Goal: Task Accomplishment & Management: Complete application form

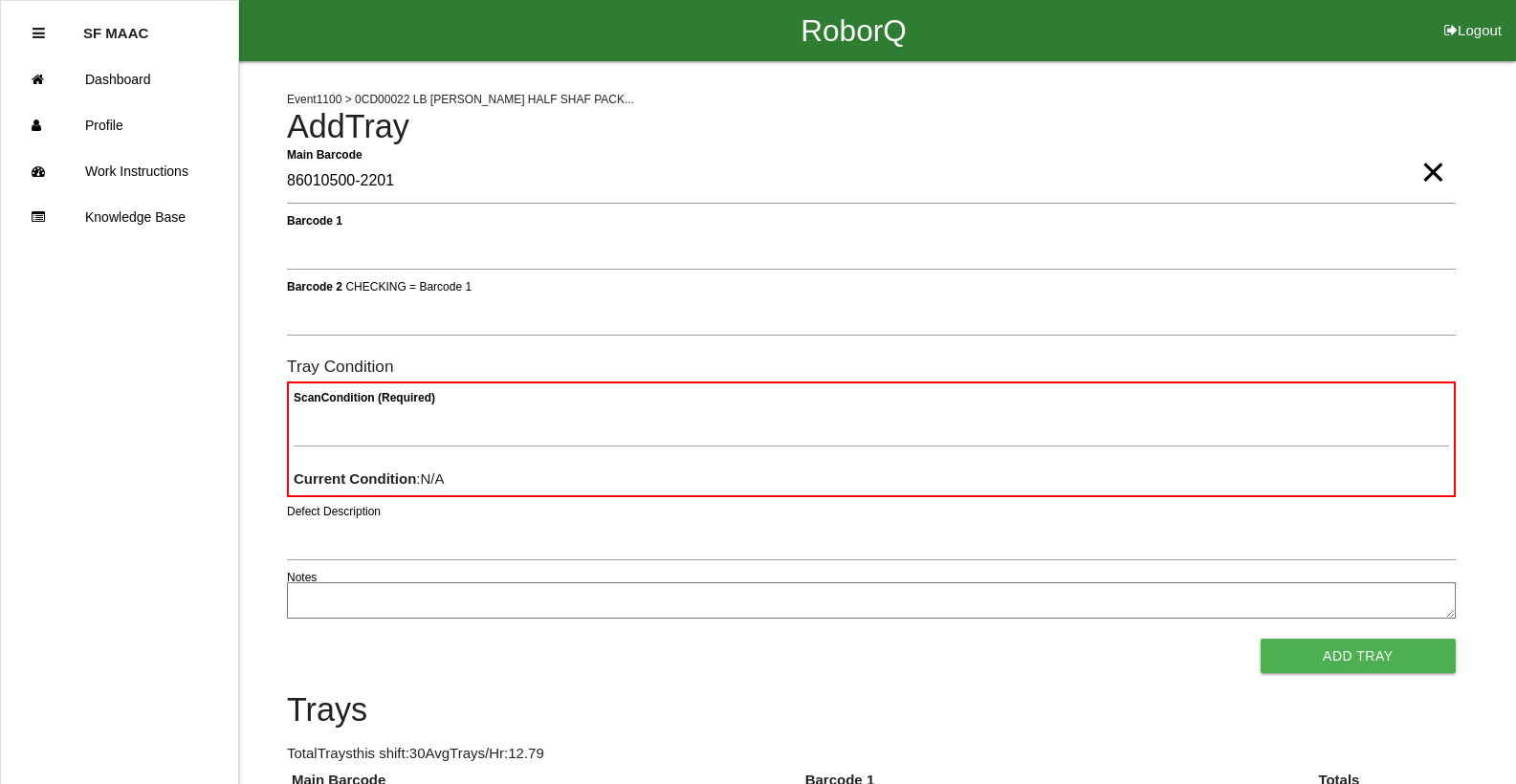
type Barcode "86010500-2201"
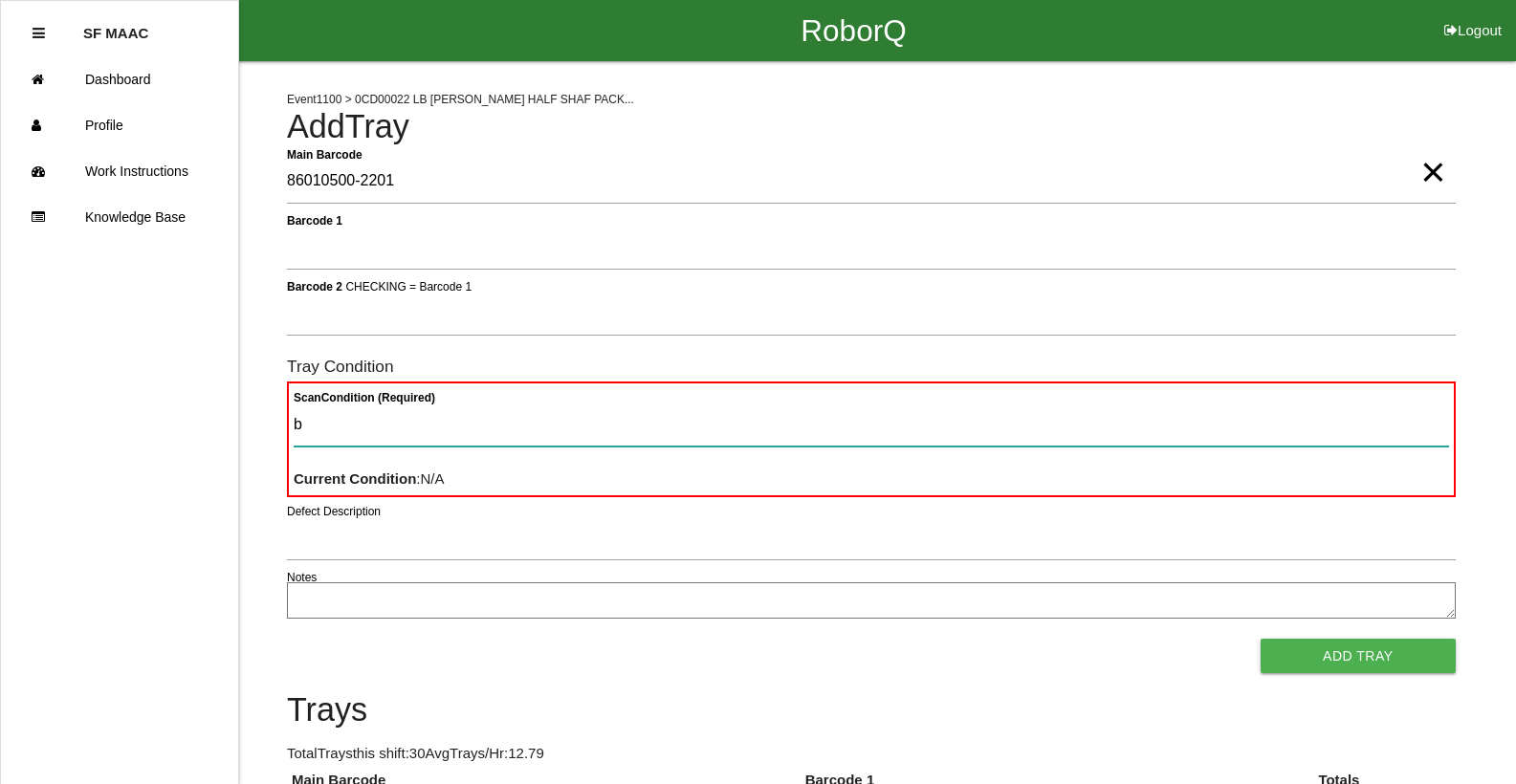
type Condition "ba"
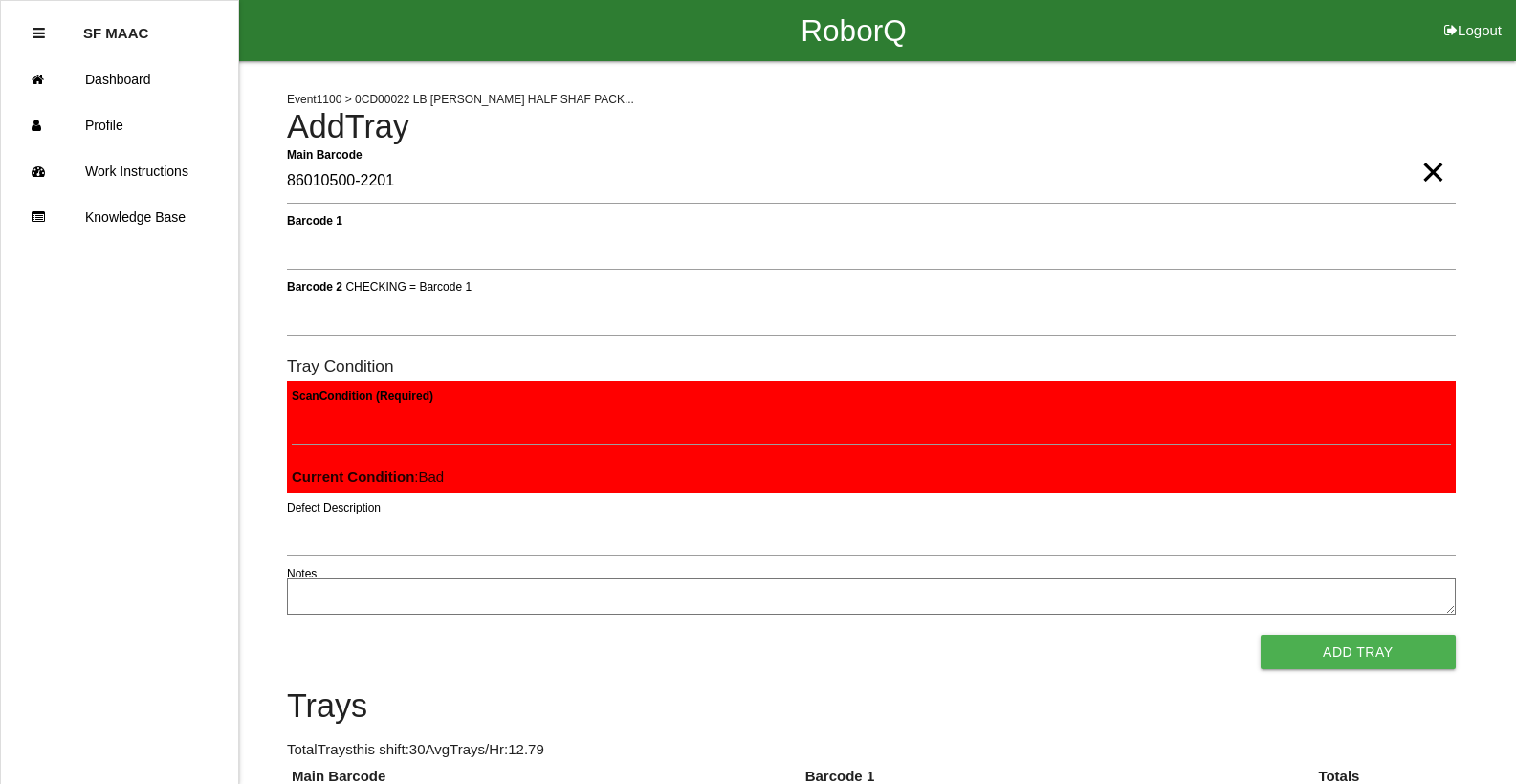
click at [1261, 634] on button "Add Tray" at bounding box center [1358, 652] width 195 height 35
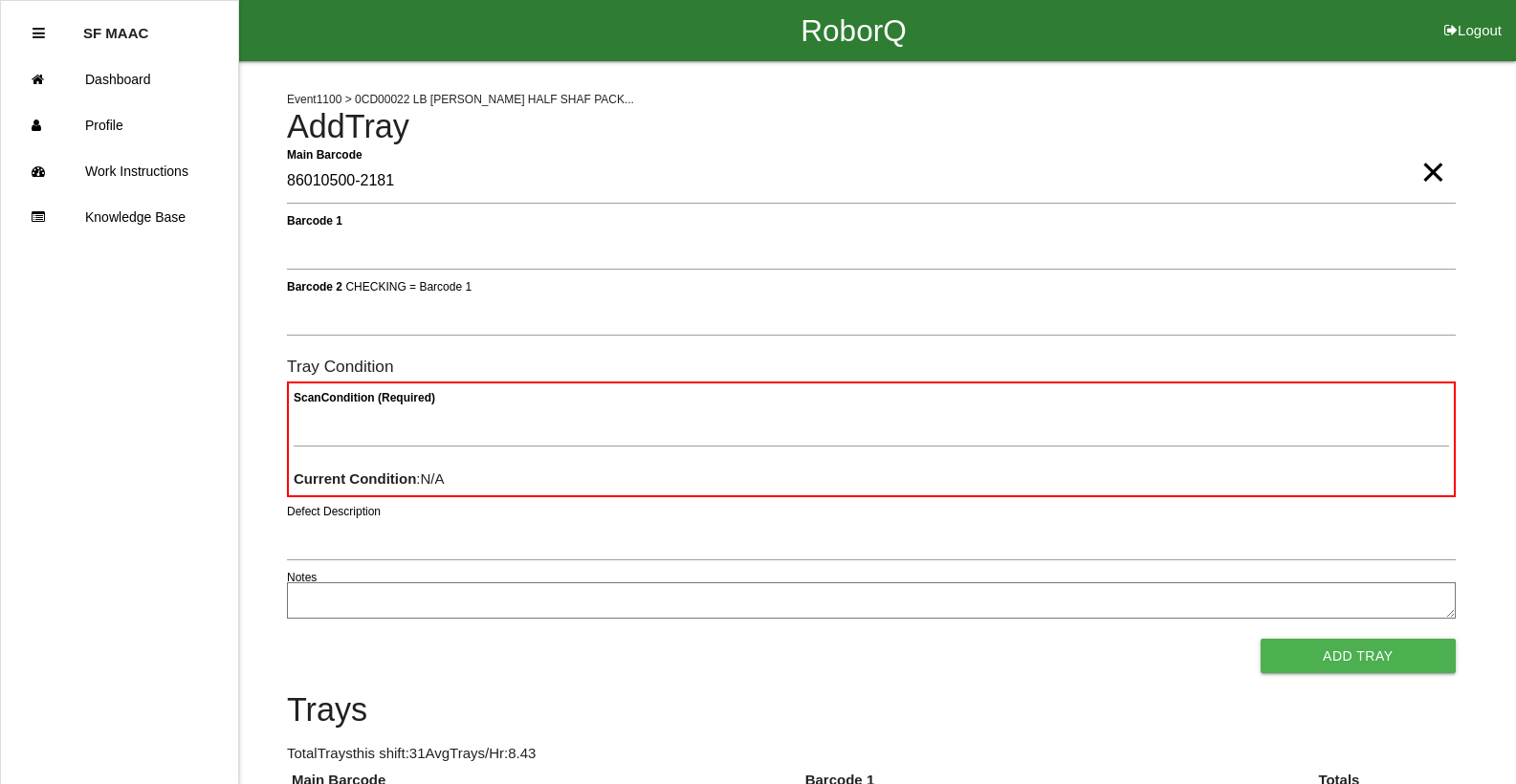
type Barcode "86010500-2181"
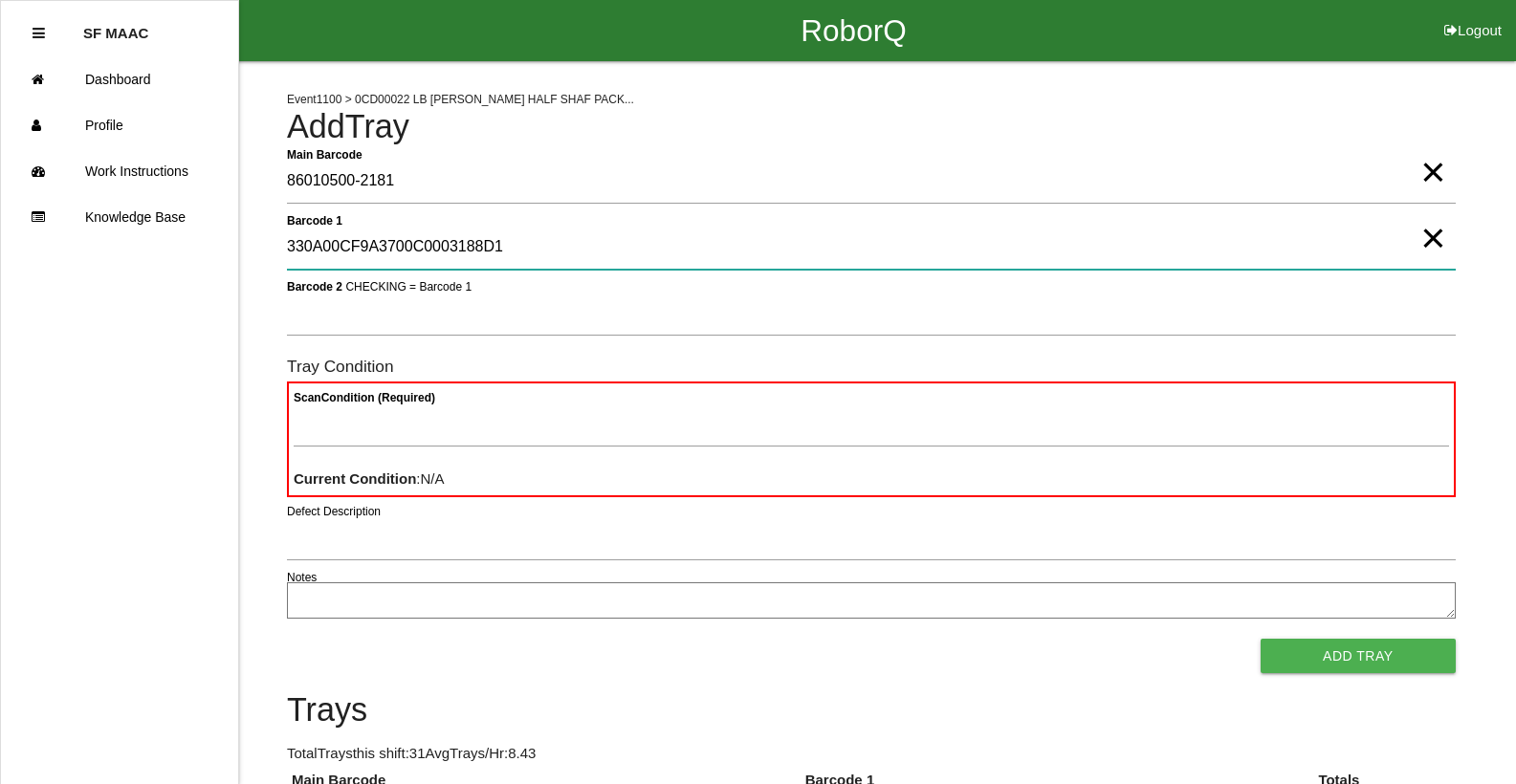
type 1 "330A00CF9A3700C0003188D1"
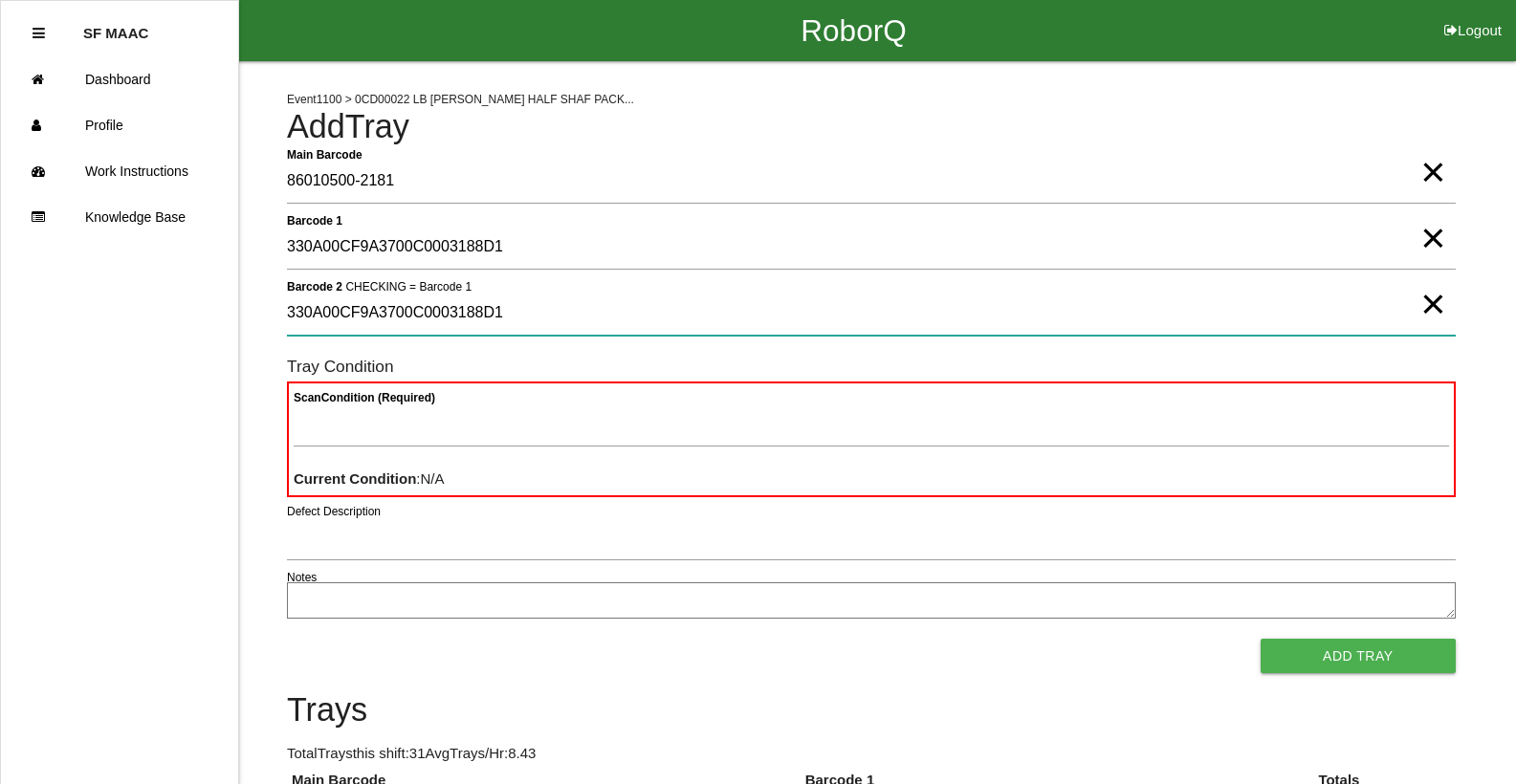
type 2 "330A00CF9A3700C0003188D1"
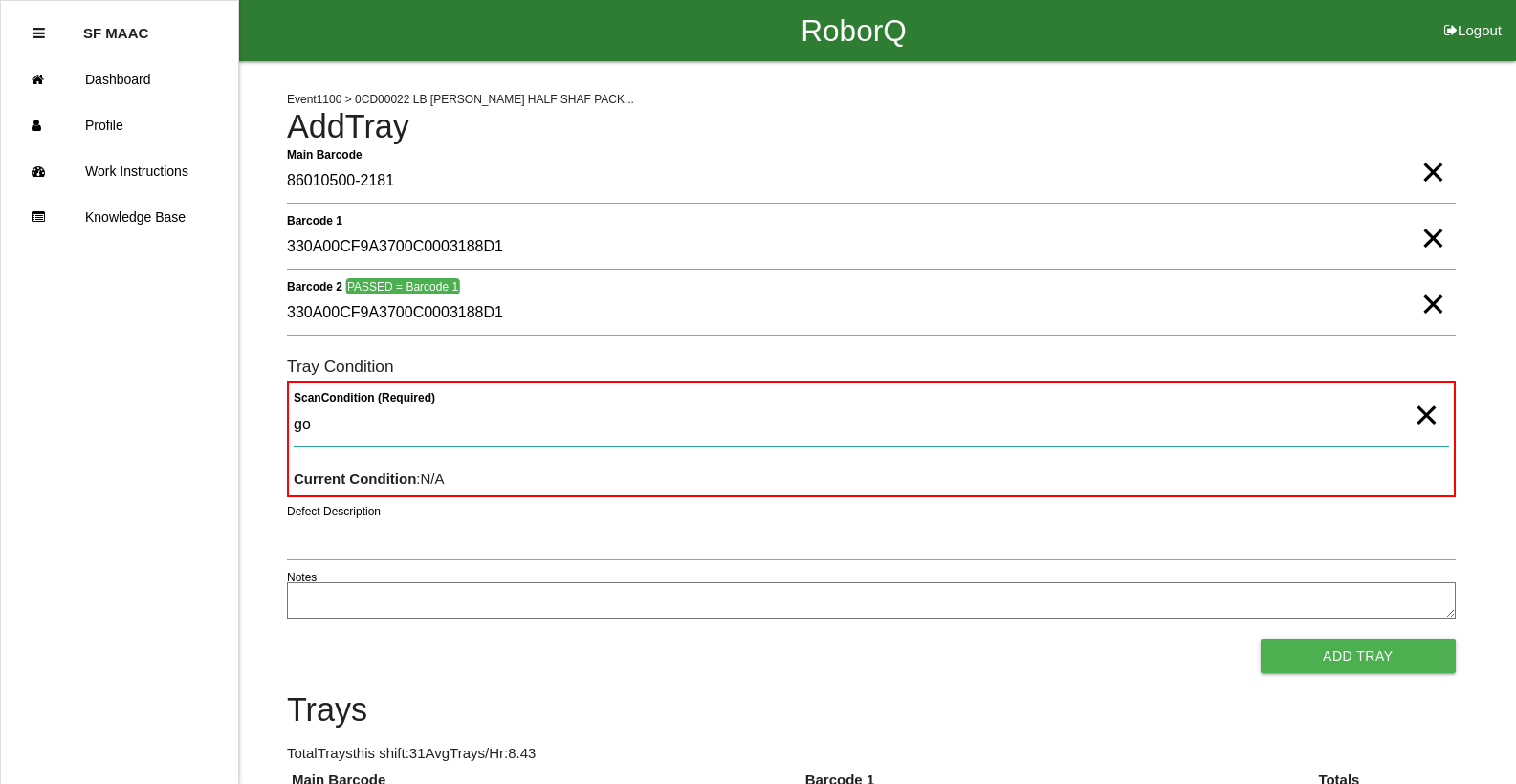
type Condition "goo"
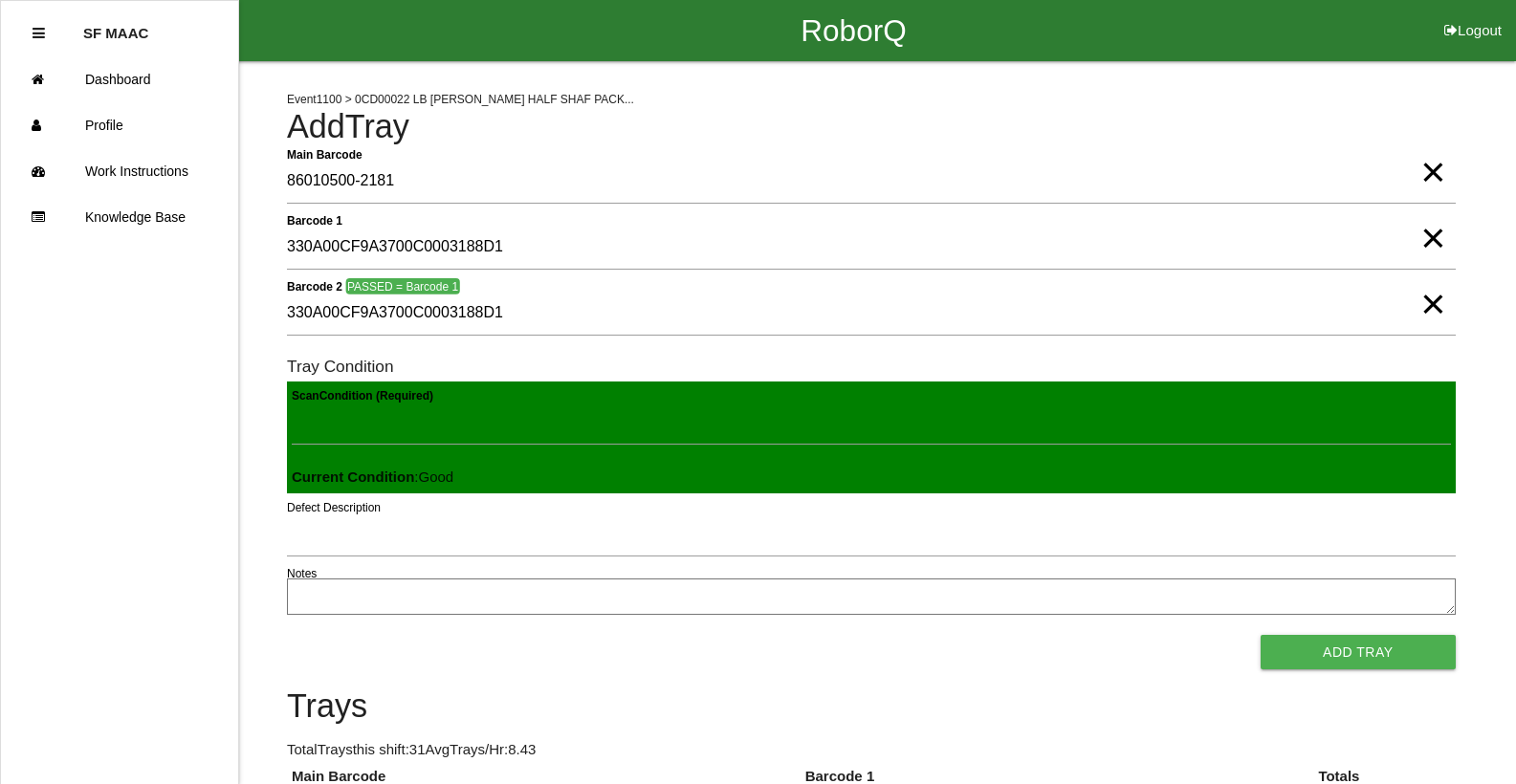
click at [1261, 634] on button "Add Tray" at bounding box center [1358, 652] width 195 height 35
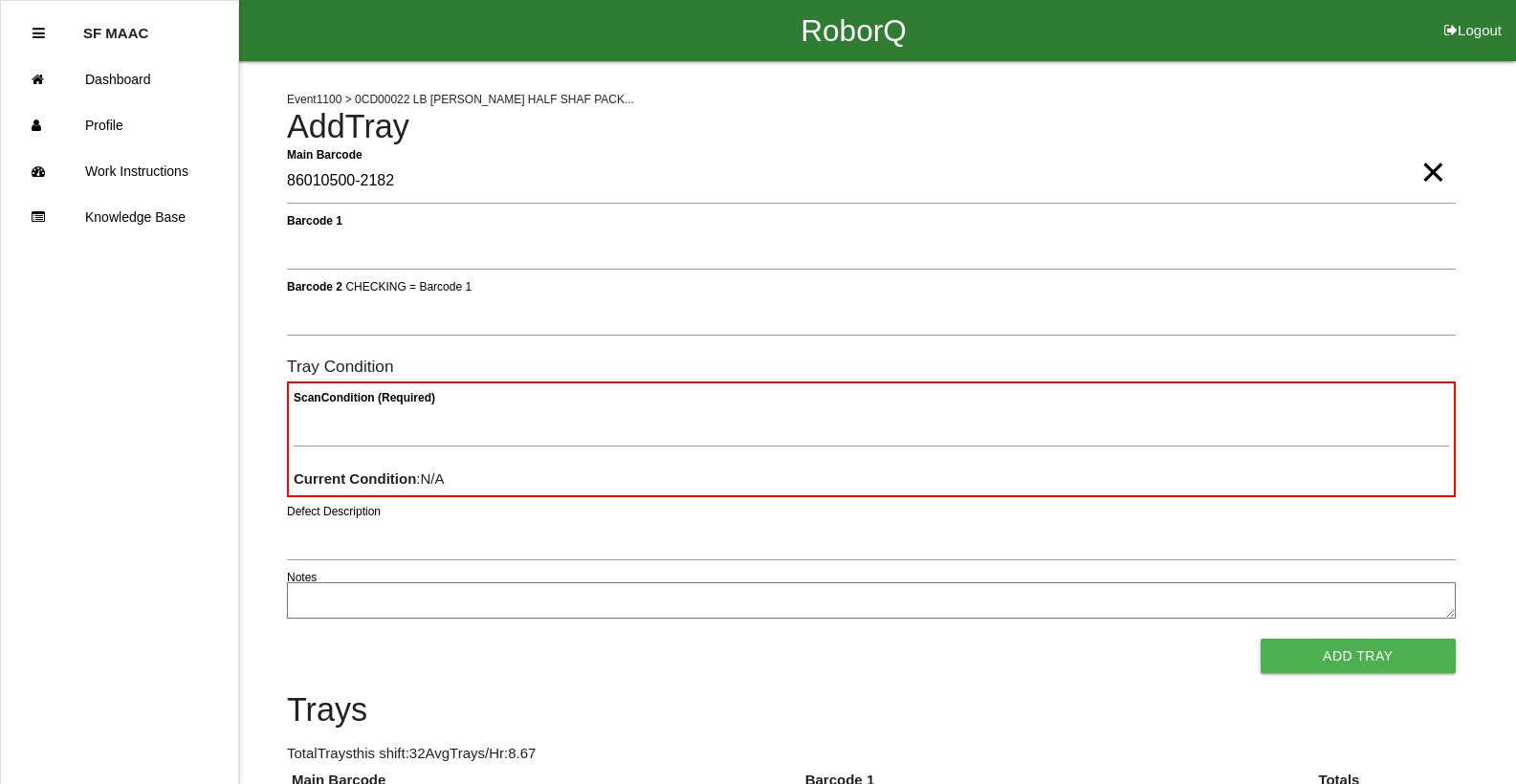
type Barcode "86010500-2182"
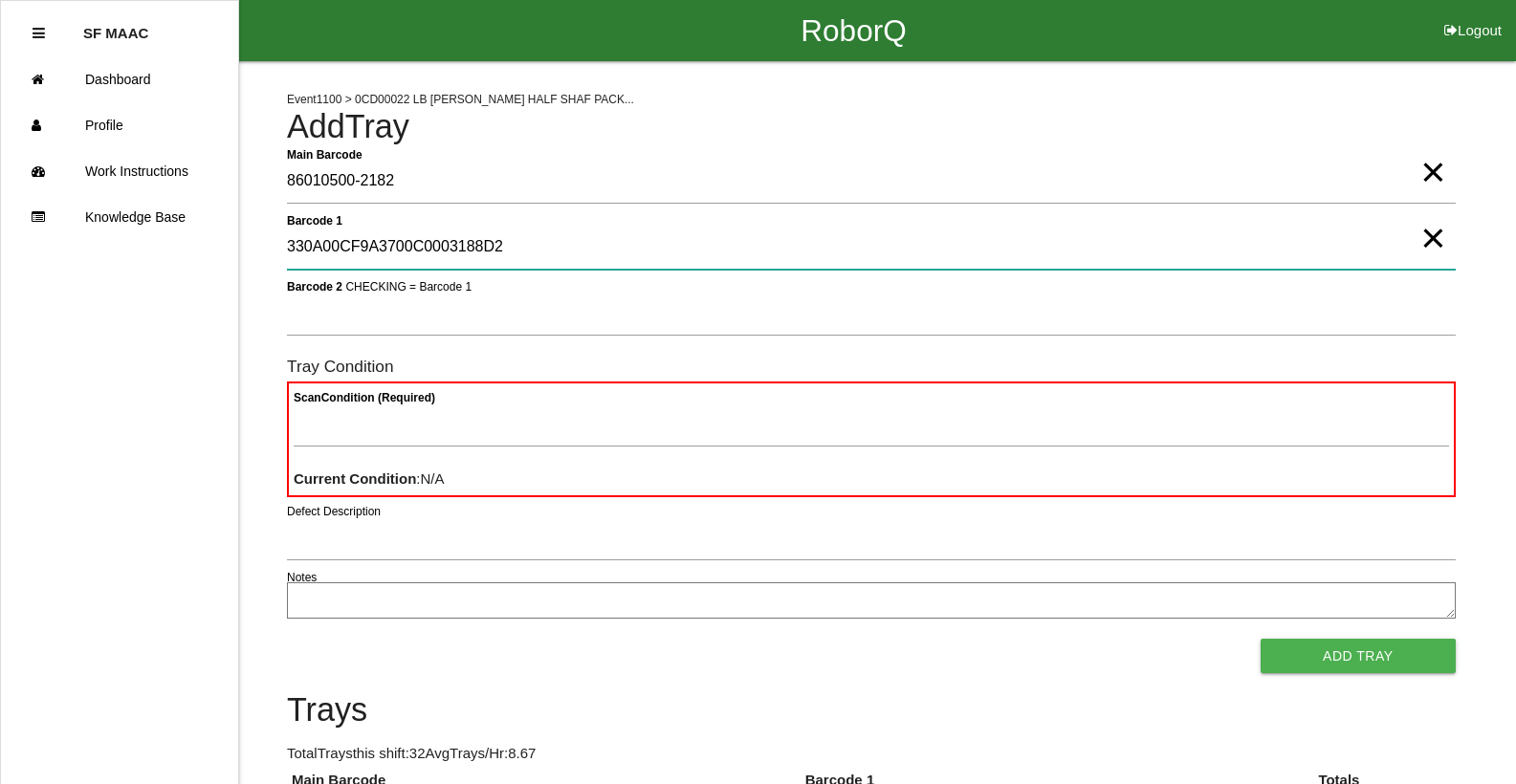
type 1 "330A00CF9A3700C0003188D2"
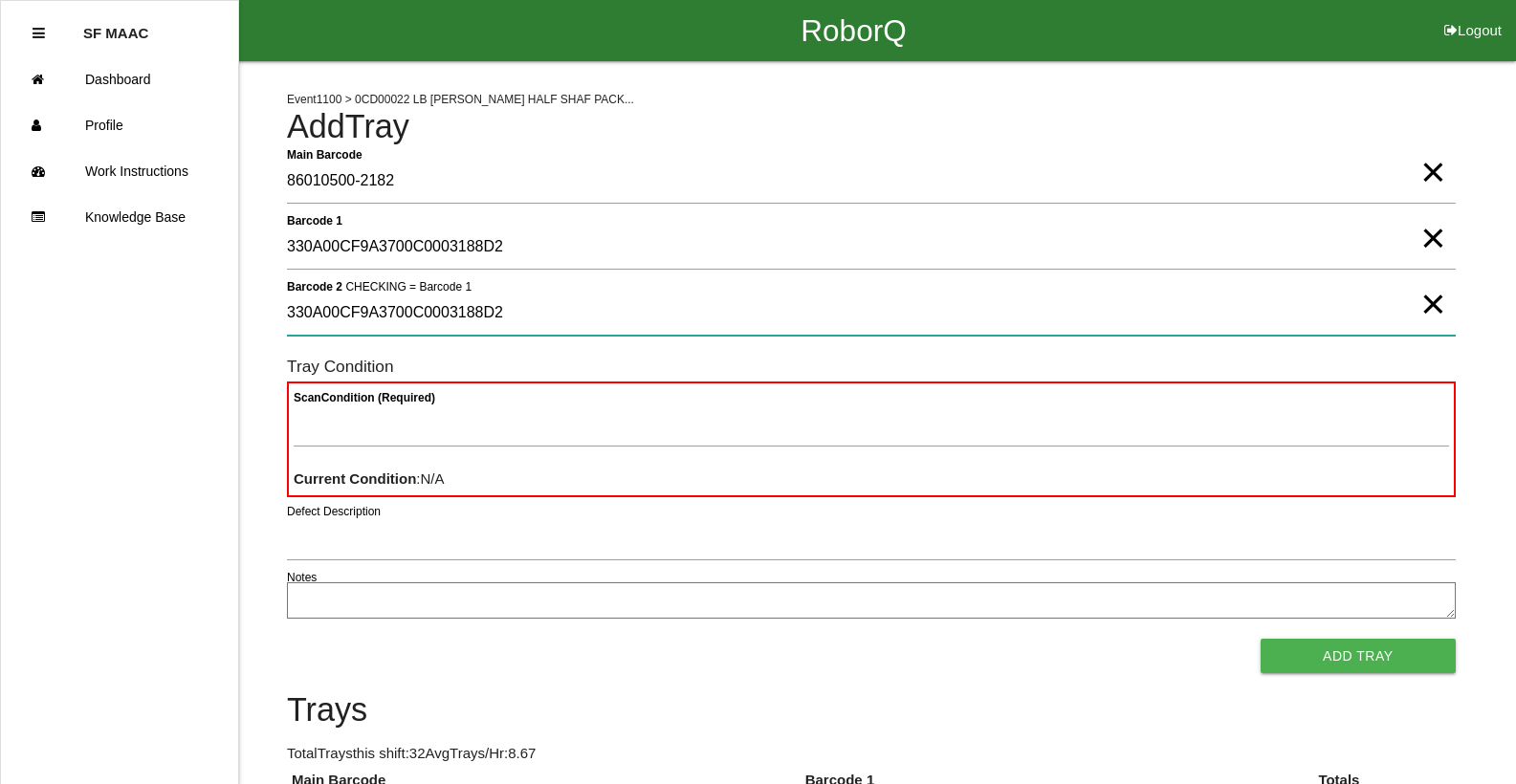
type 2 "330A00CF9A3700C0003188D2"
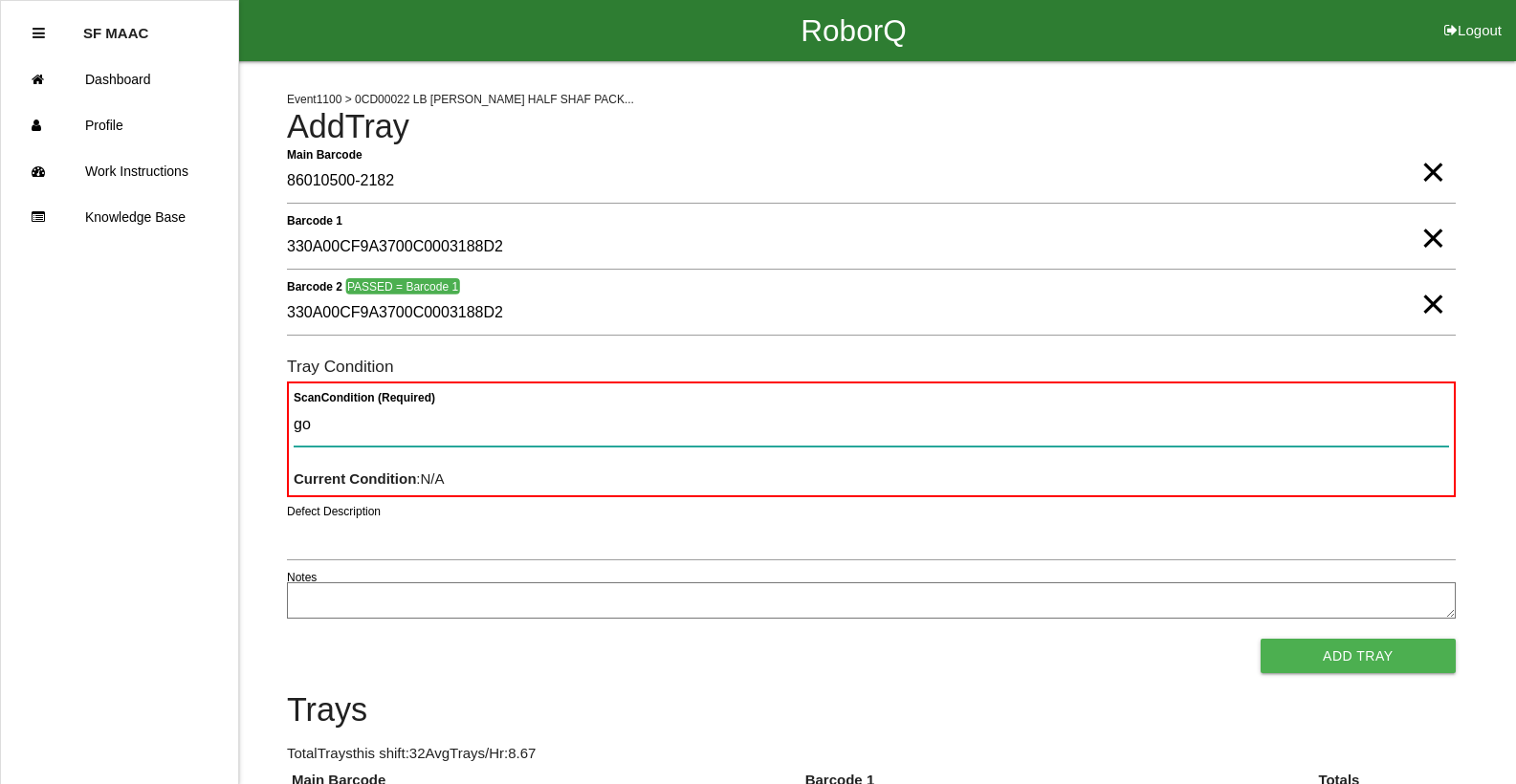
type Condition "goo"
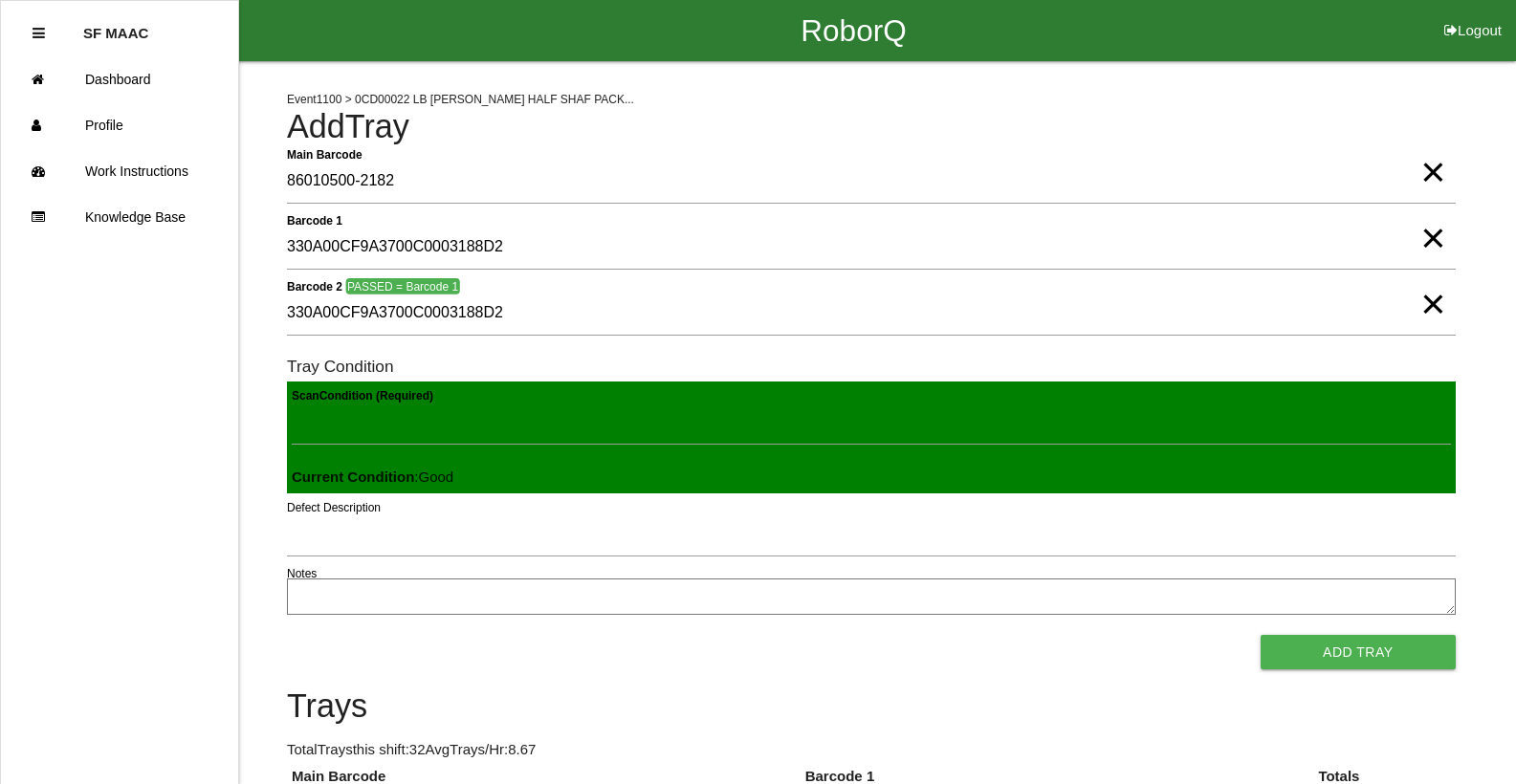
click at [1261, 634] on button "Add Tray" at bounding box center [1358, 652] width 195 height 35
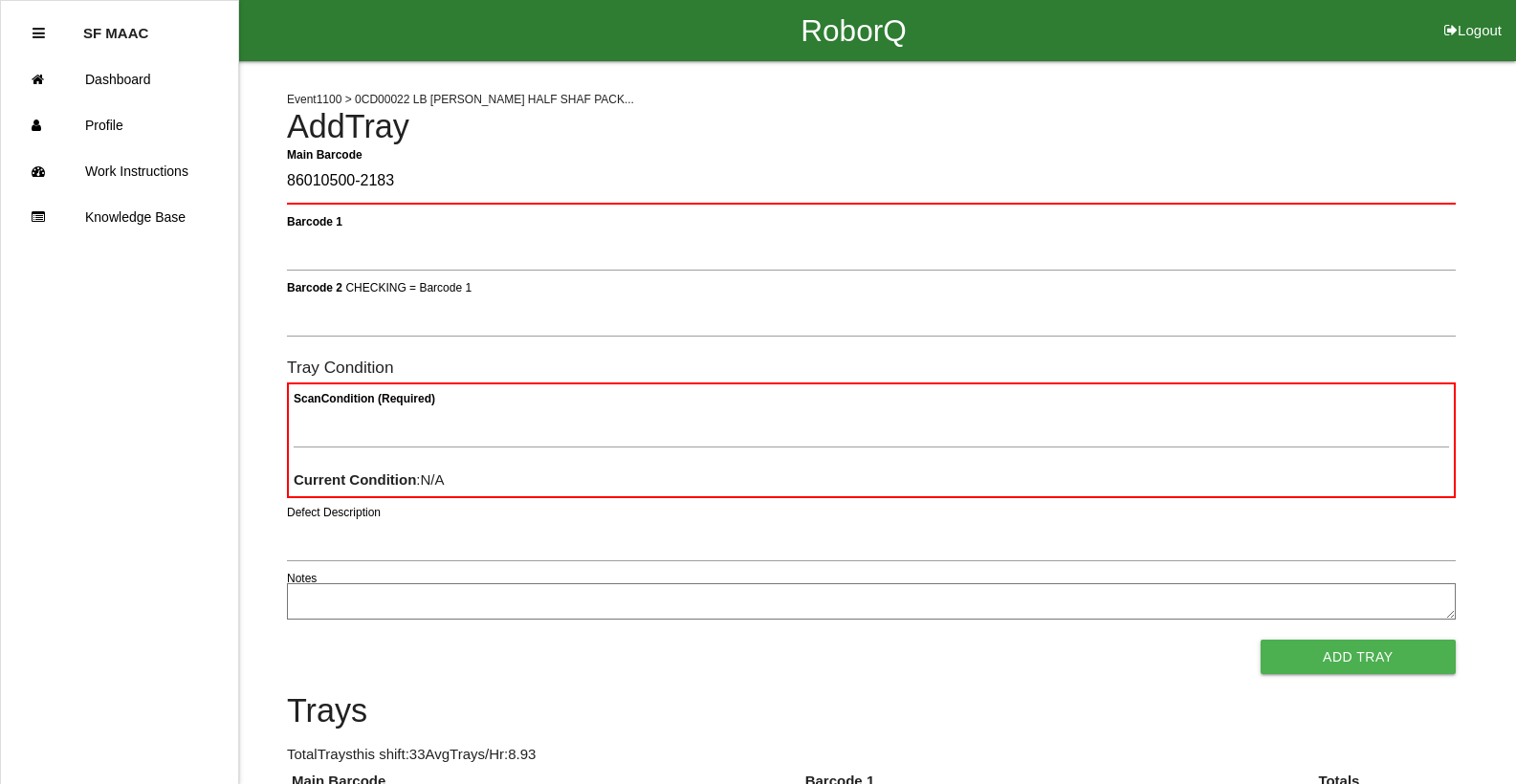
type Barcode "86010500-2183"
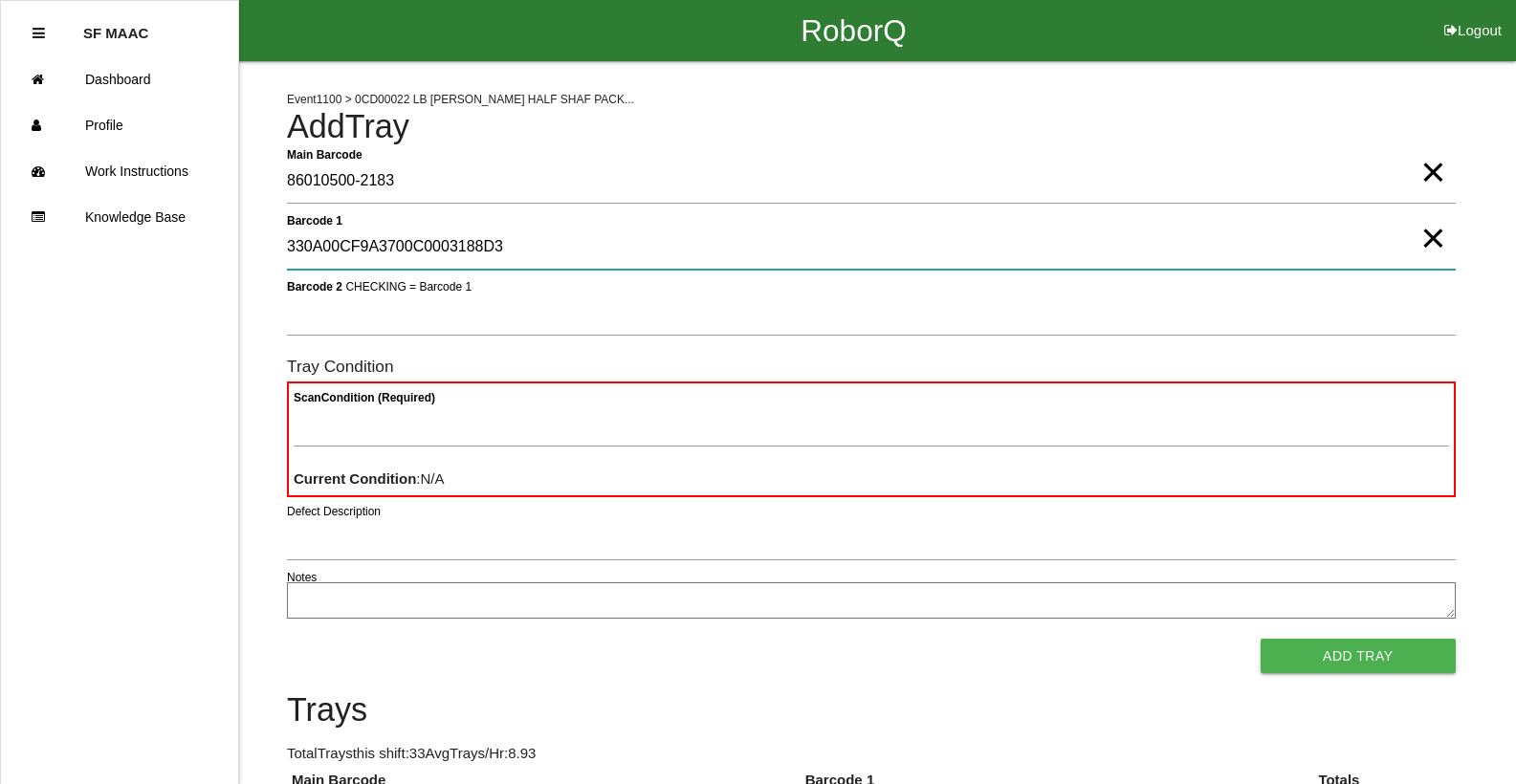
type 1 "330A00CF9A3700C0003188D3"
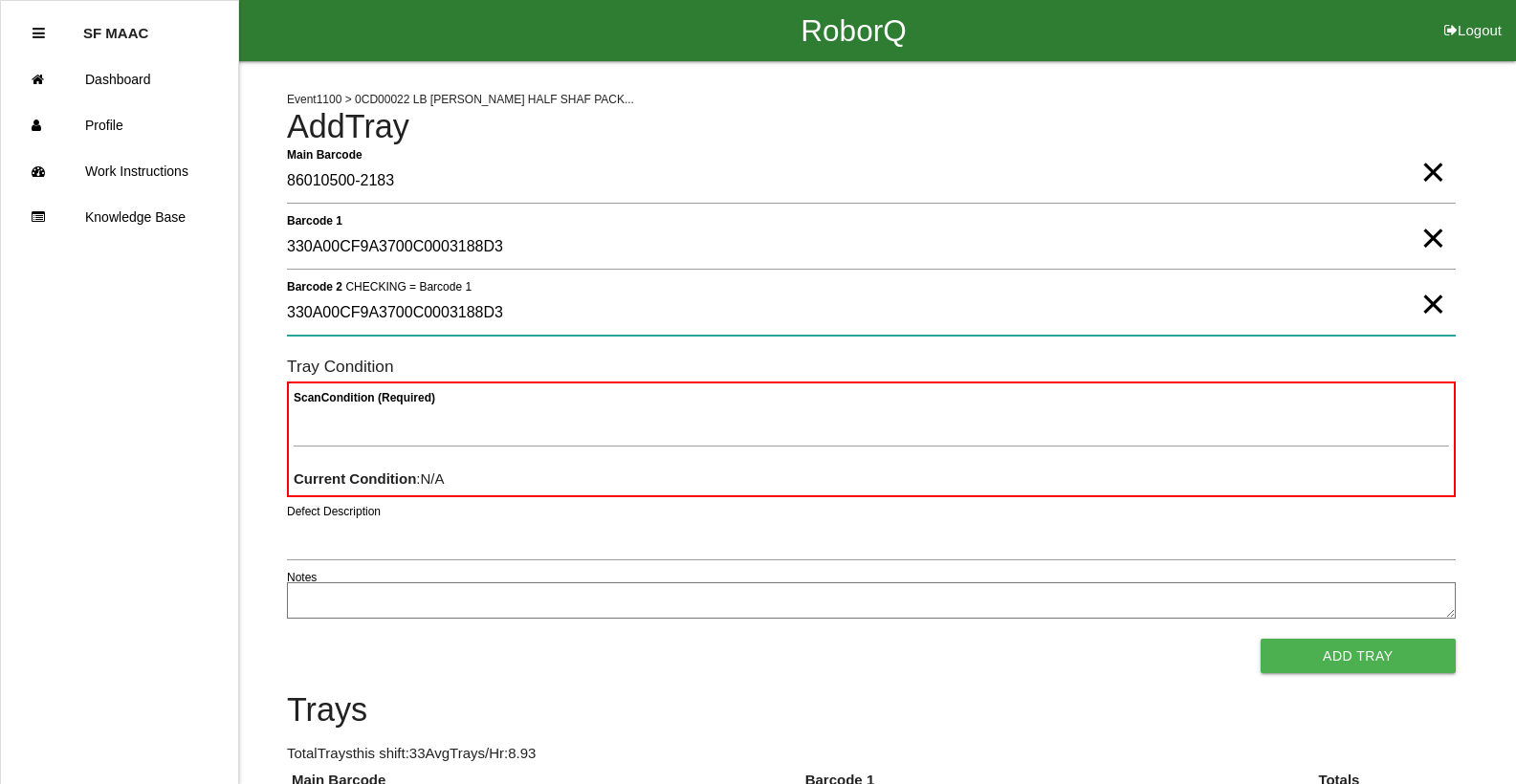
type 2 "330A00CF9A3700C0003188D3"
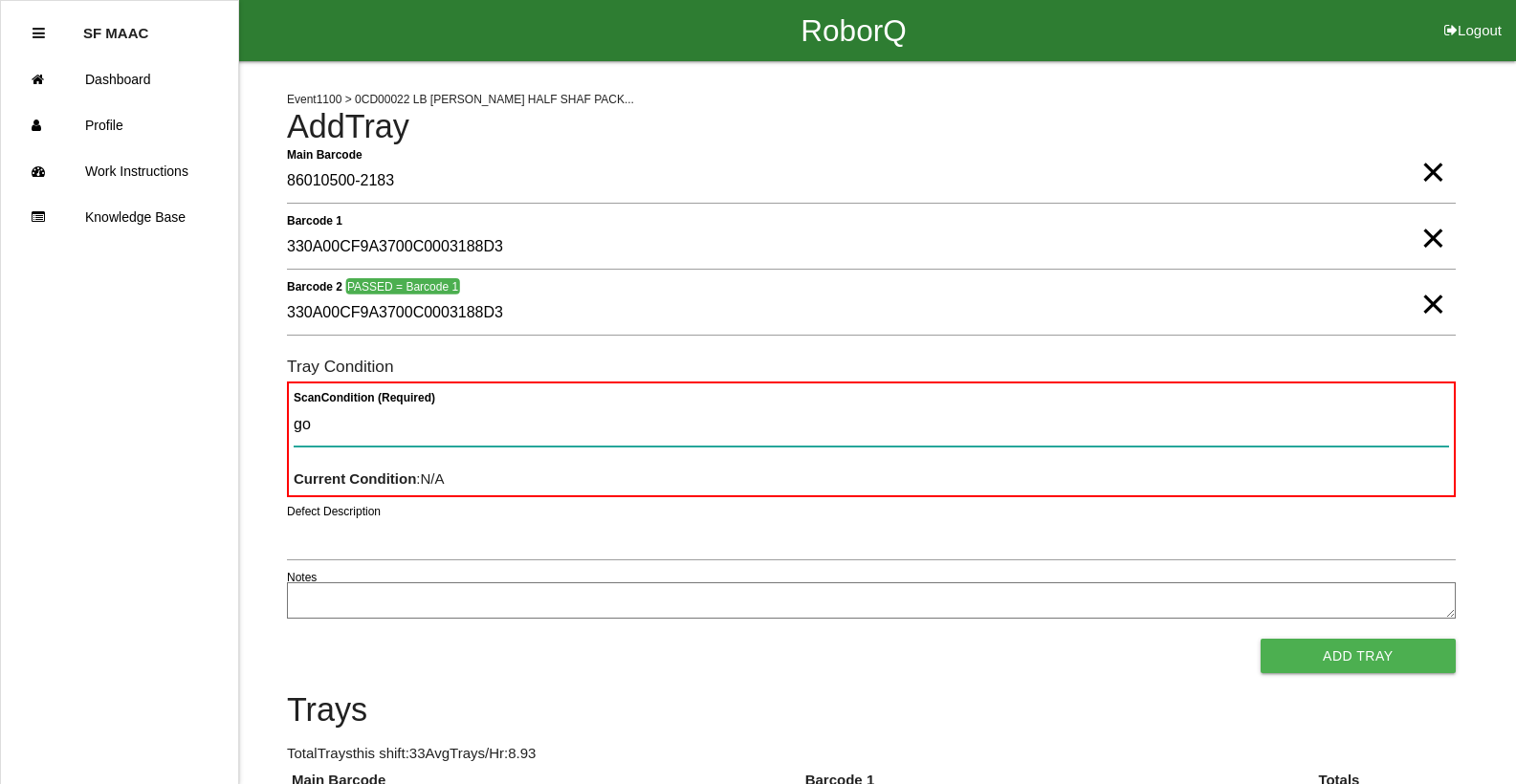
type Condition "goo"
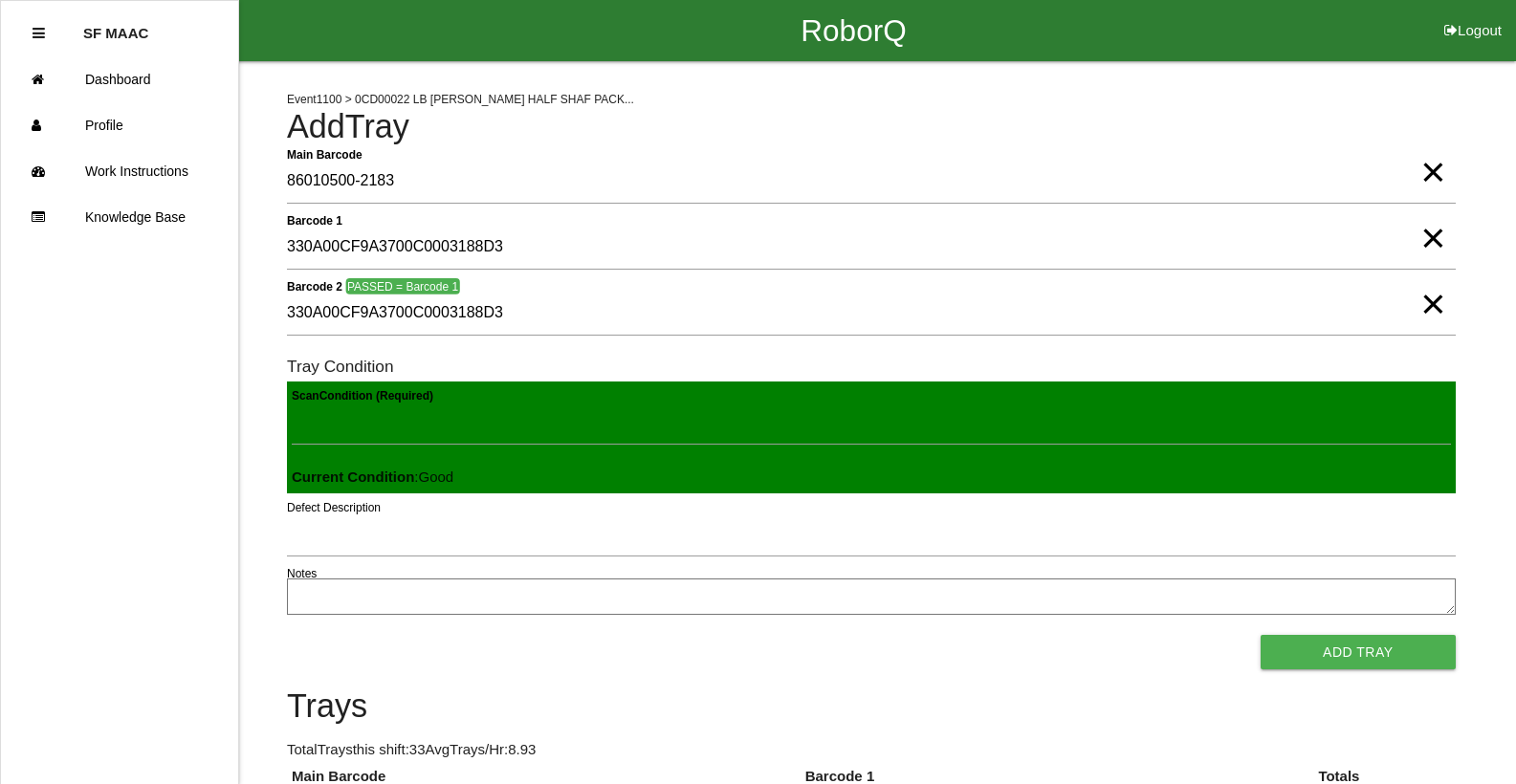
click at [1261, 634] on button "Add Tray" at bounding box center [1358, 652] width 195 height 35
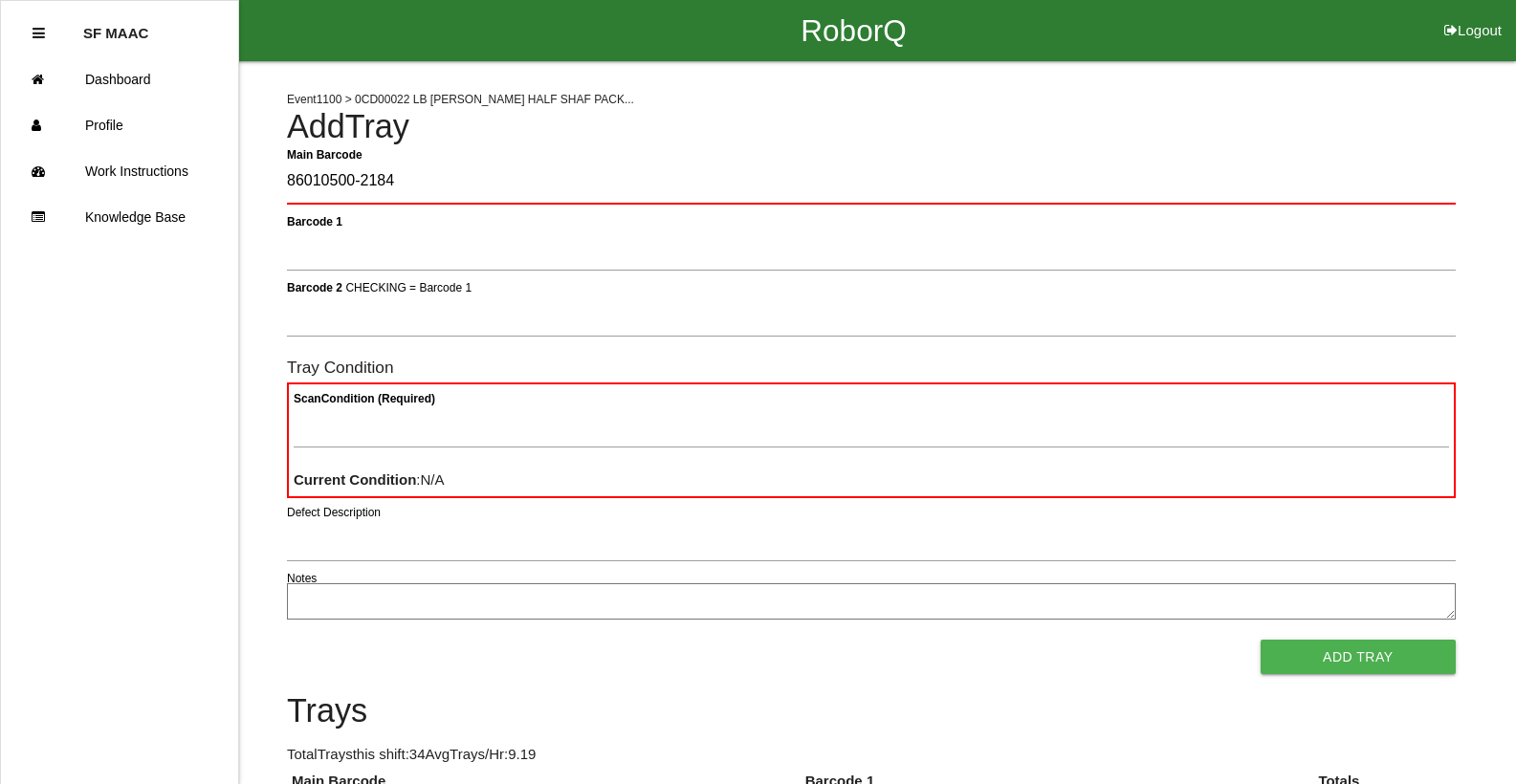
type Barcode "86010500-2184"
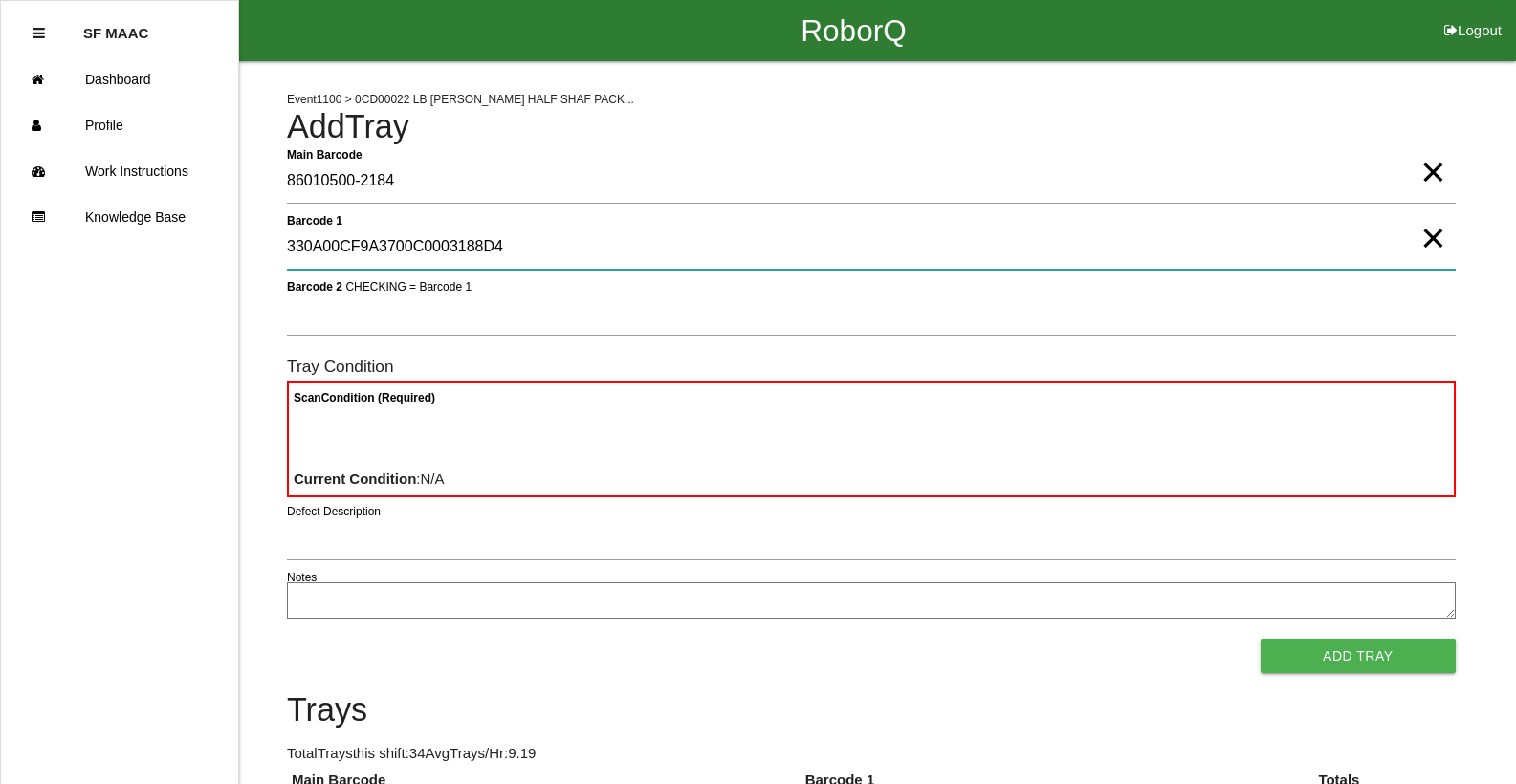
type 1 "330A00CF9A3700C0003188D4"
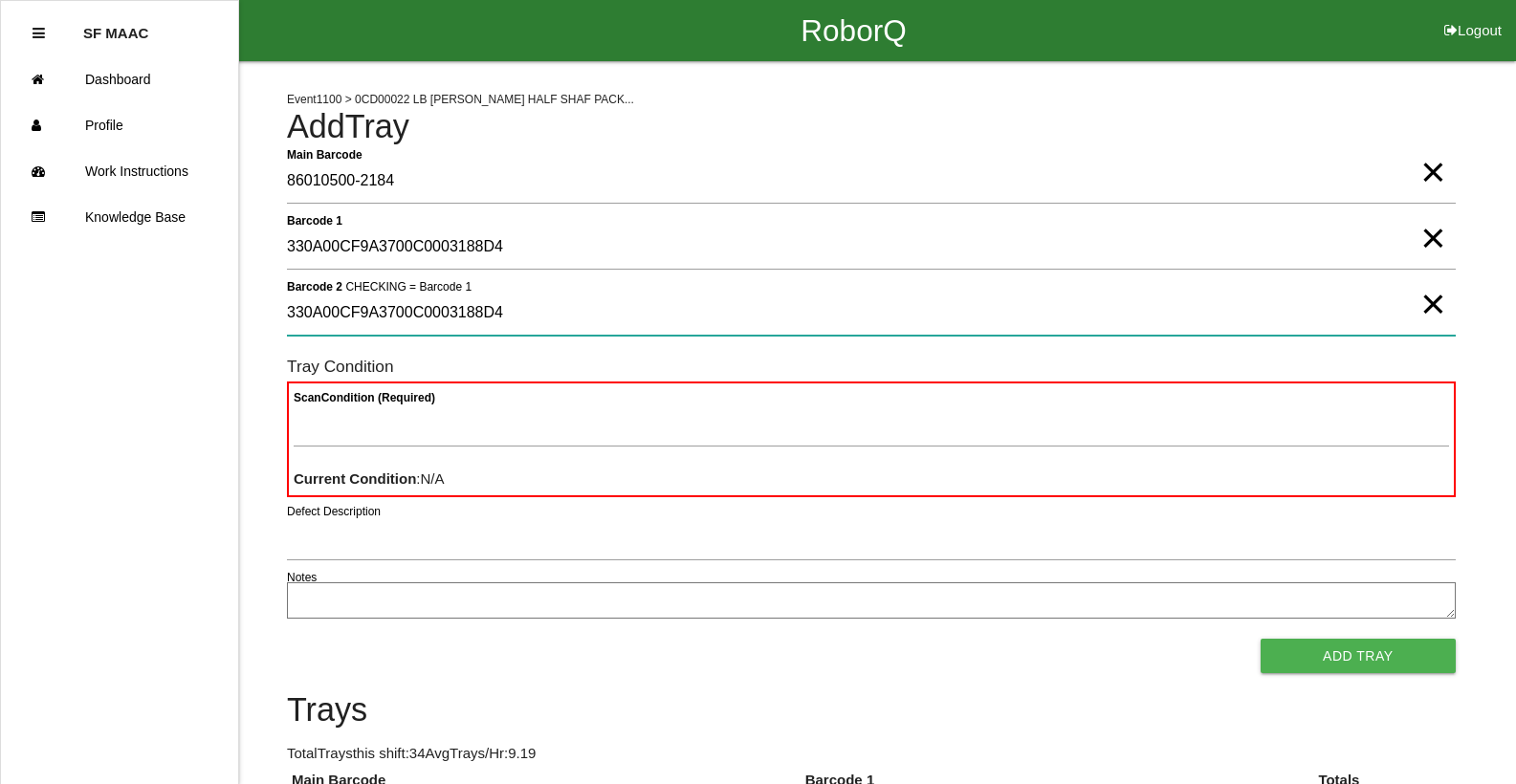
type 2 "330A00CF9A3700C0003188D4"
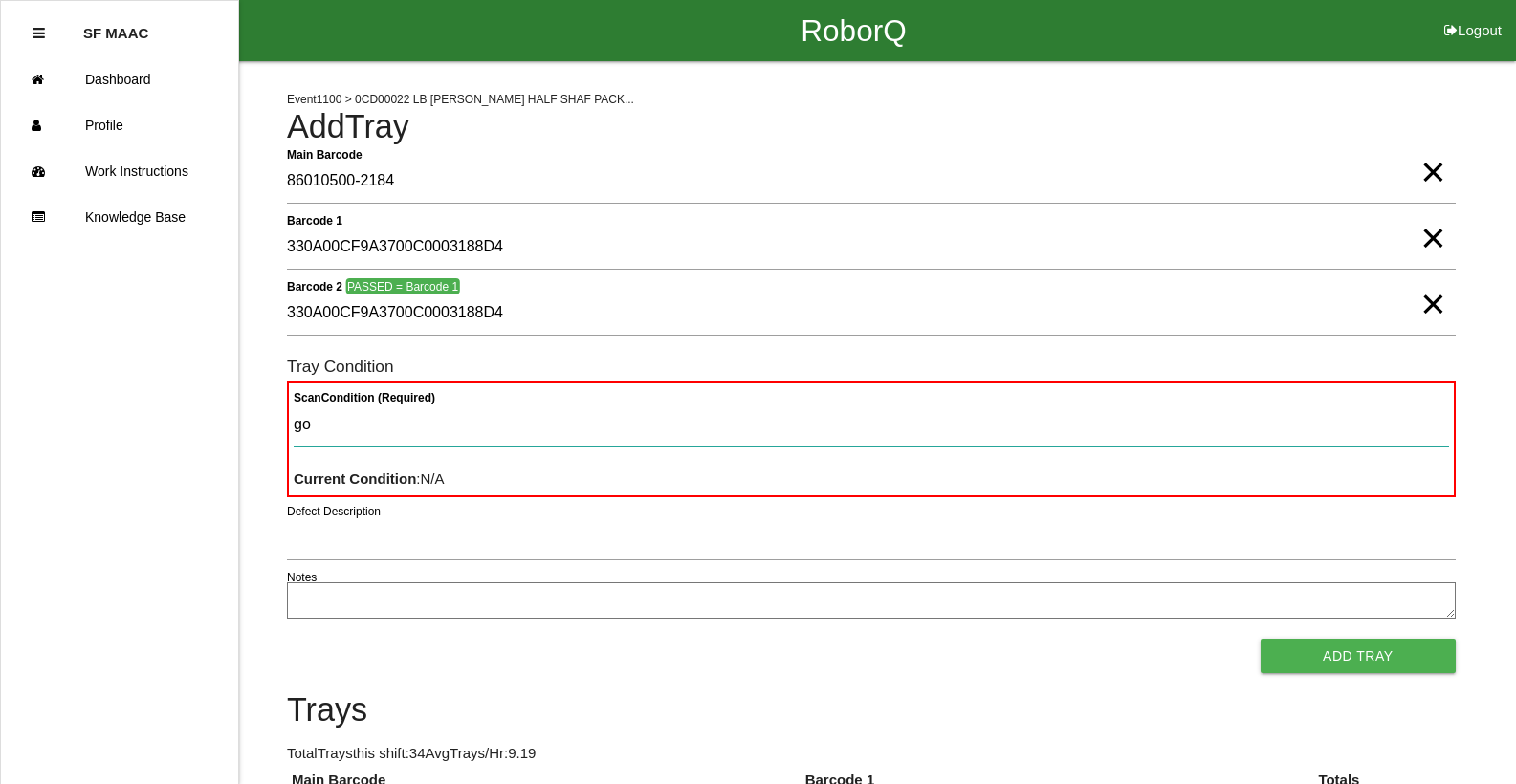
type Condition "goo"
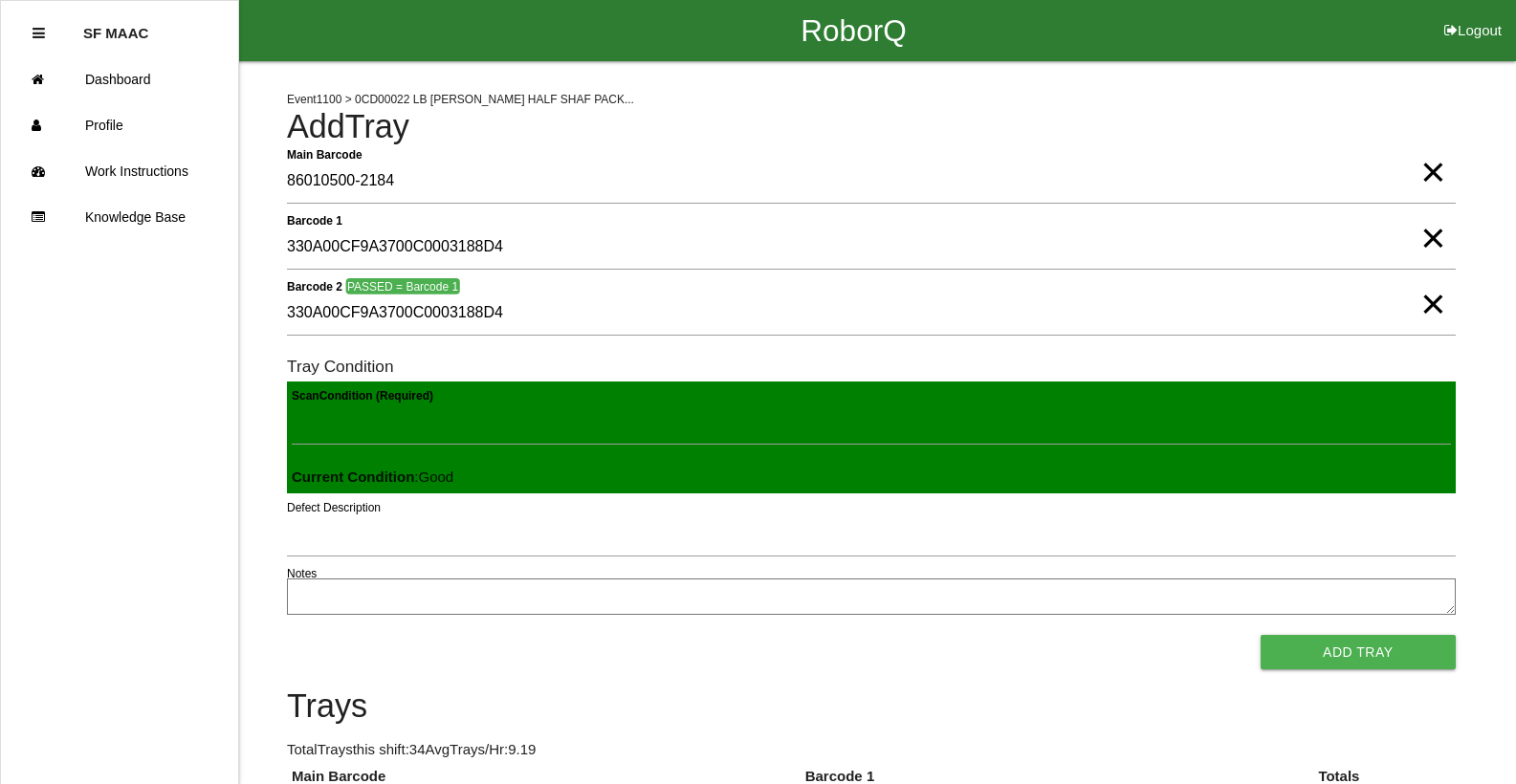
click at [1261, 634] on button "Add Tray" at bounding box center [1358, 652] width 195 height 35
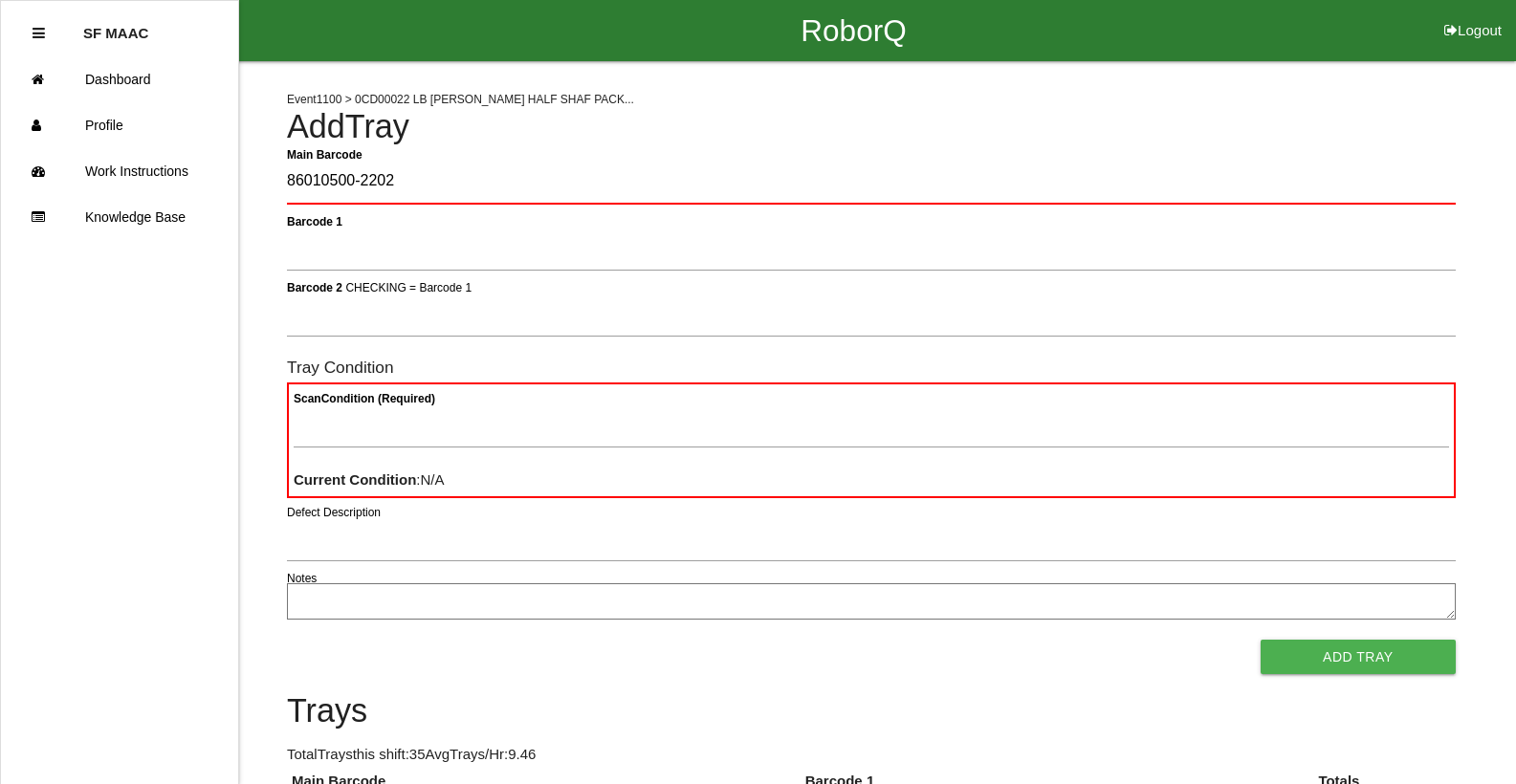
type Barcode "86010500-2202"
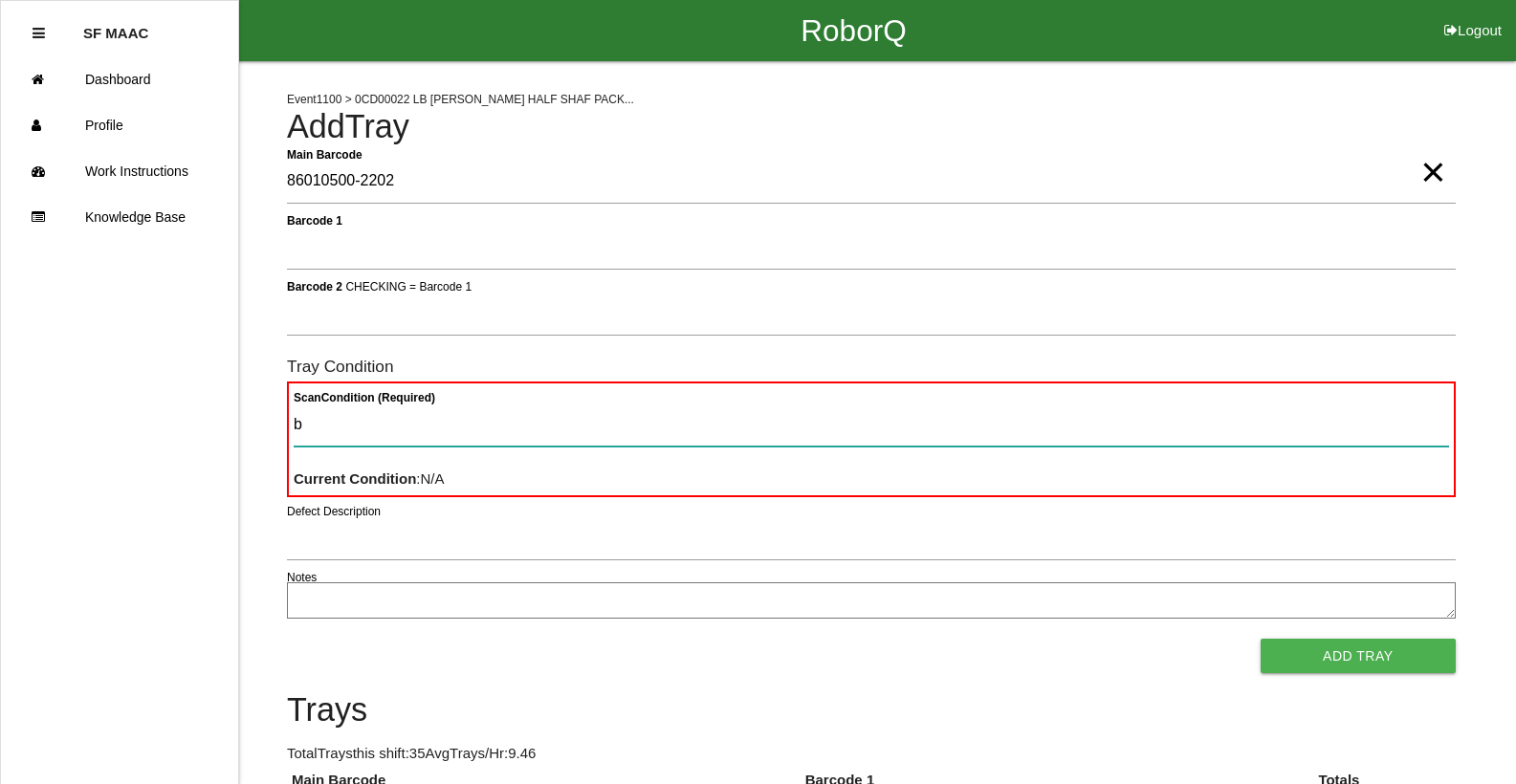
type Condition "ba"
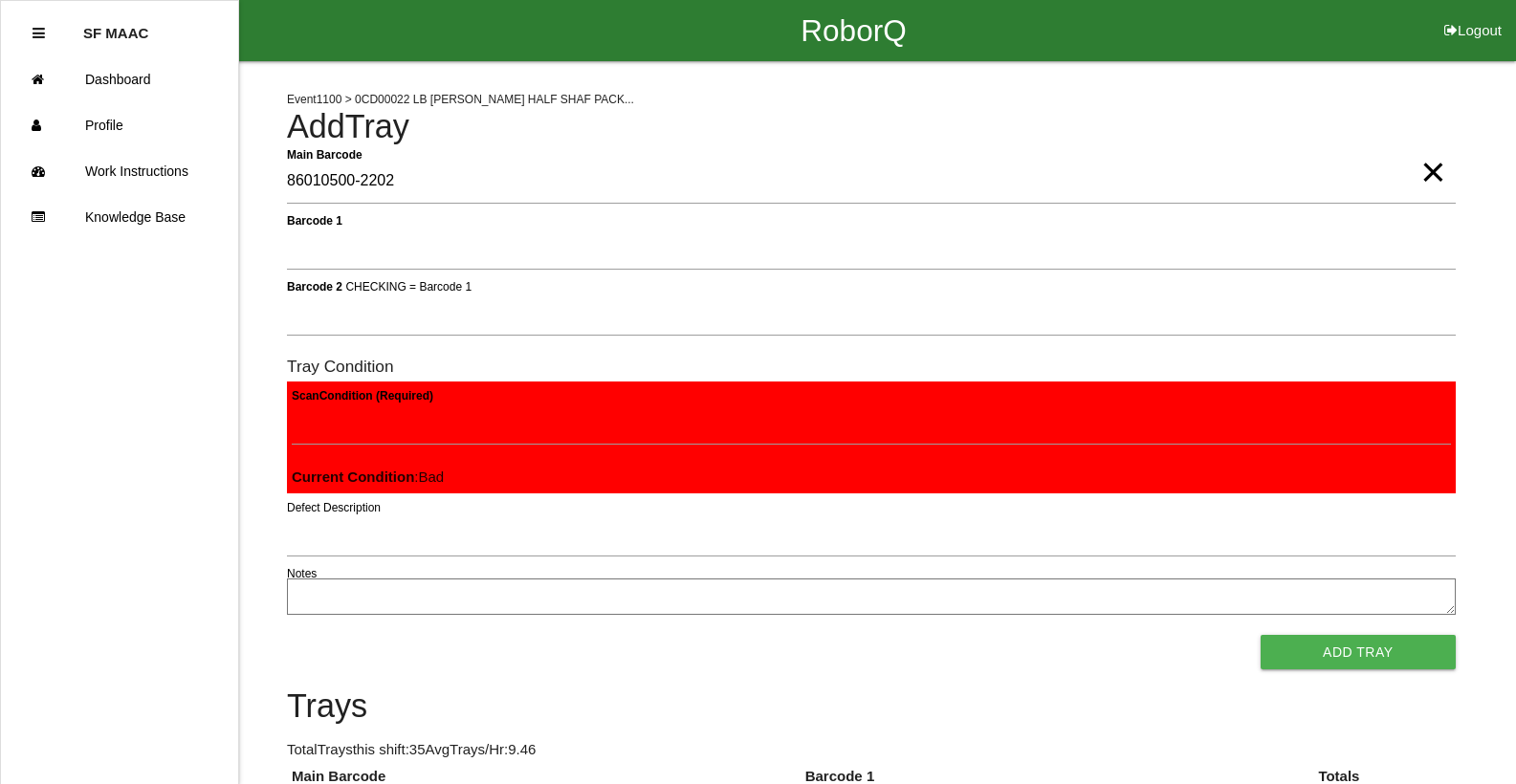
click at [1261, 634] on button "Add Tray" at bounding box center [1358, 652] width 195 height 35
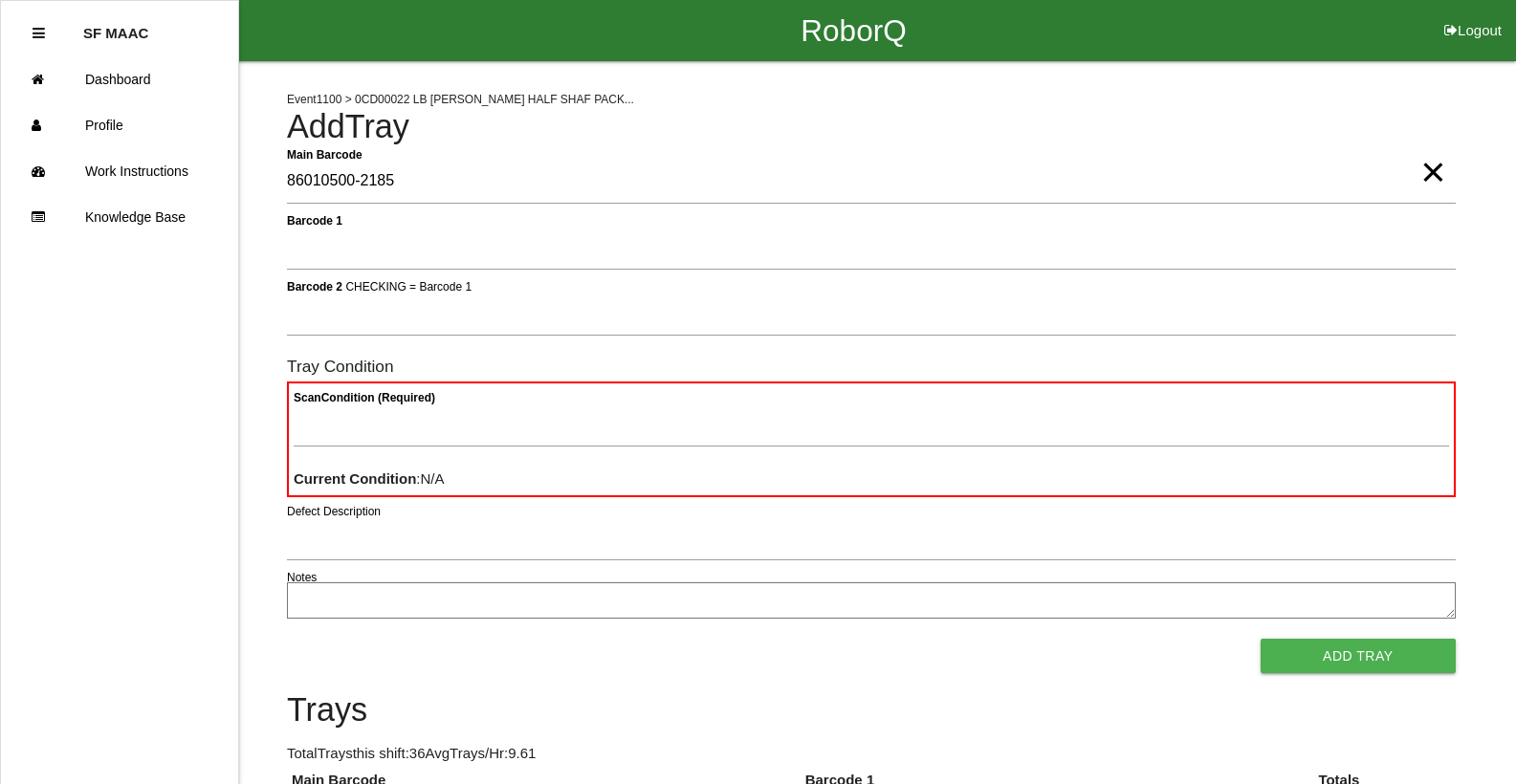
type Barcode "86010500-2185"
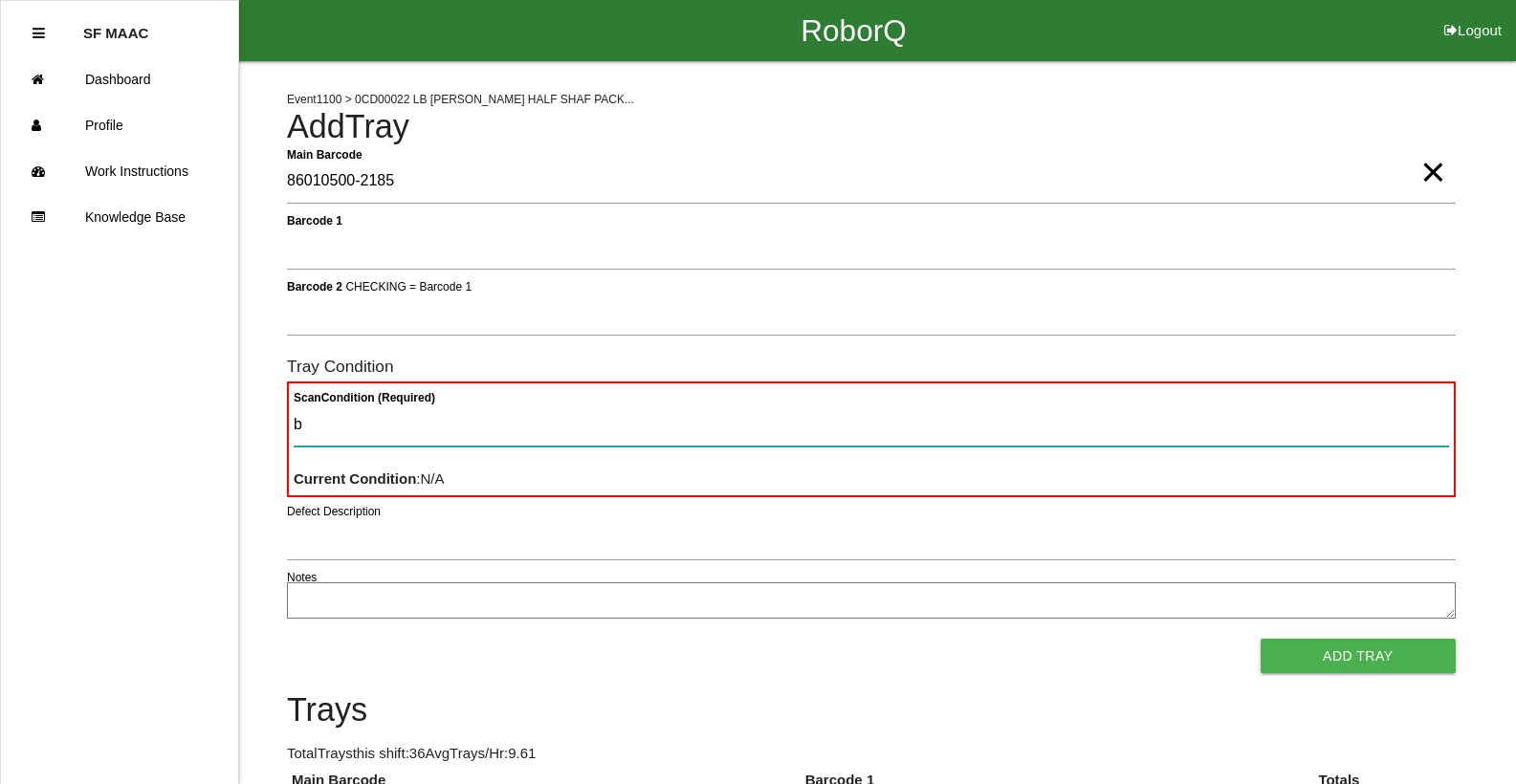
type Condition "ba"
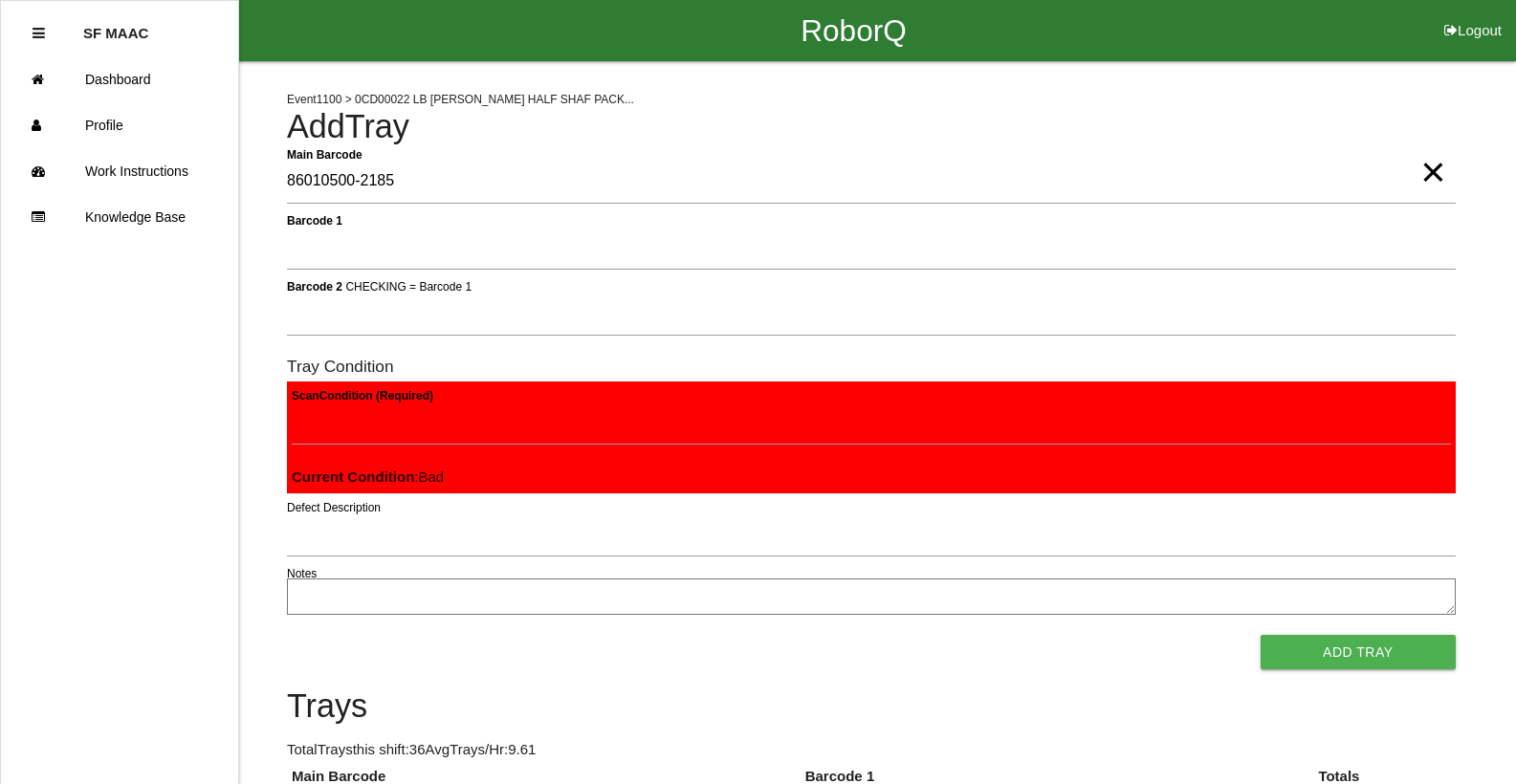
click at [1261, 634] on button "Add Tray" at bounding box center [1358, 652] width 195 height 35
